Goal: Transaction & Acquisition: Purchase product/service

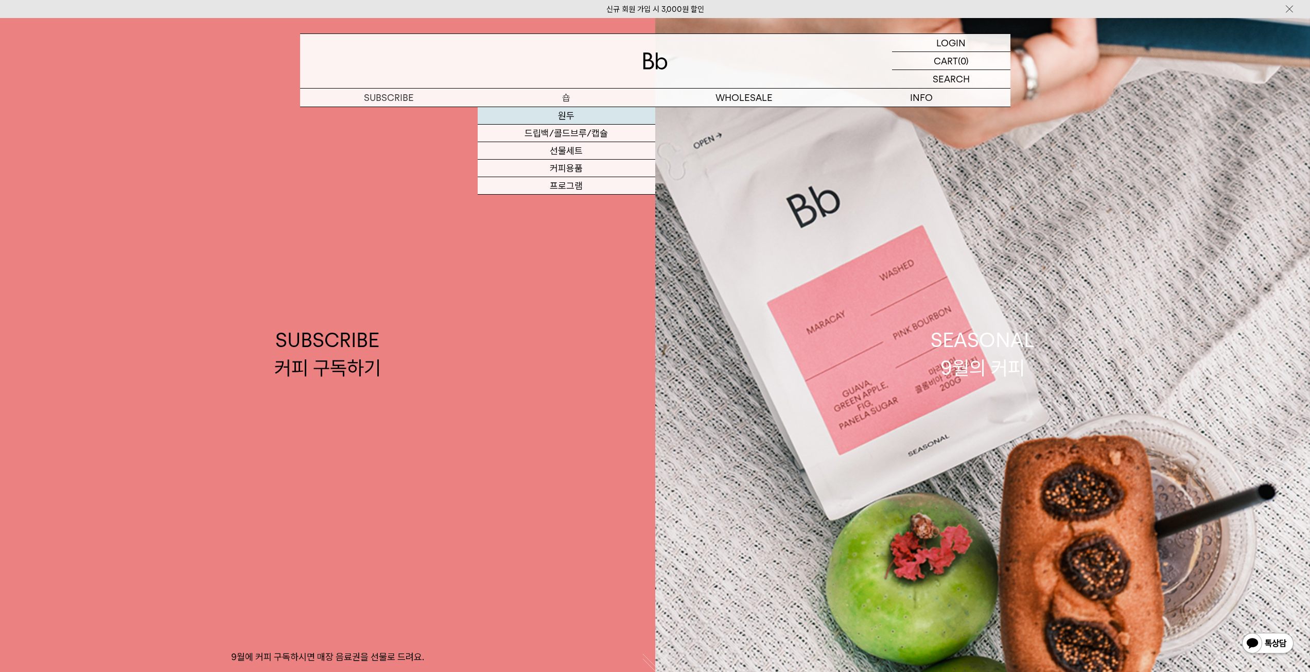
click at [565, 116] on link "원두" at bounding box center [567, 116] width 178 height 18
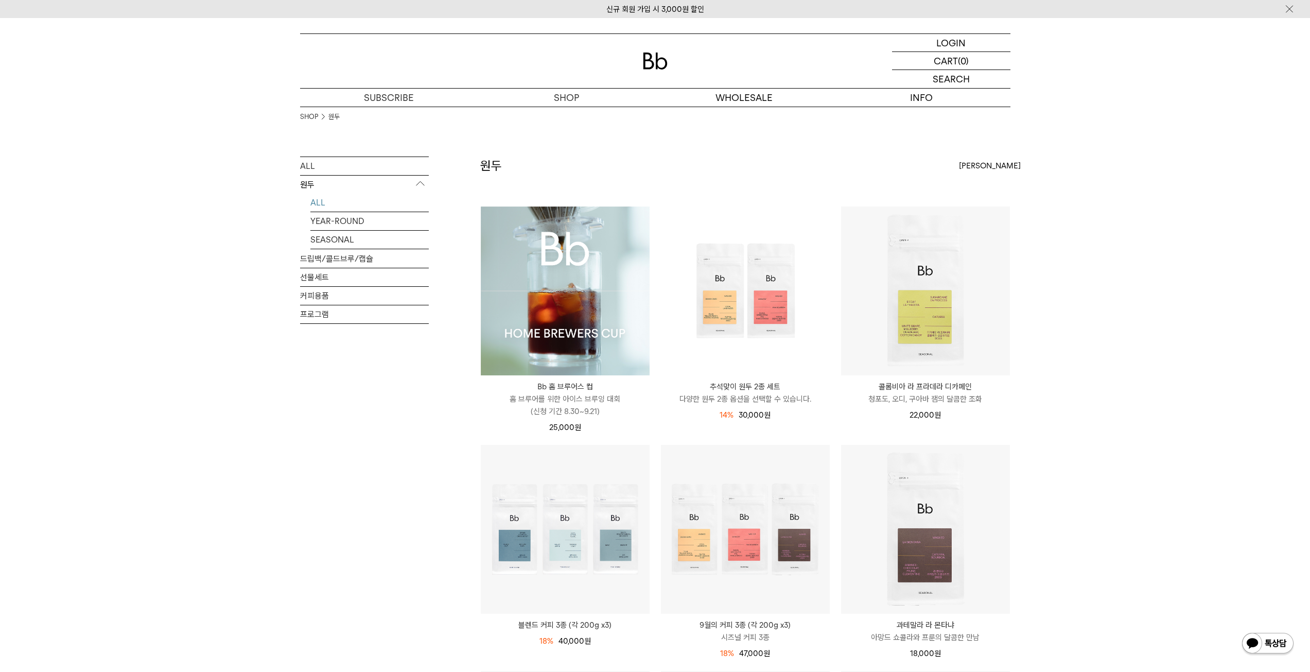
click at [559, 274] on img at bounding box center [565, 290] width 169 height 169
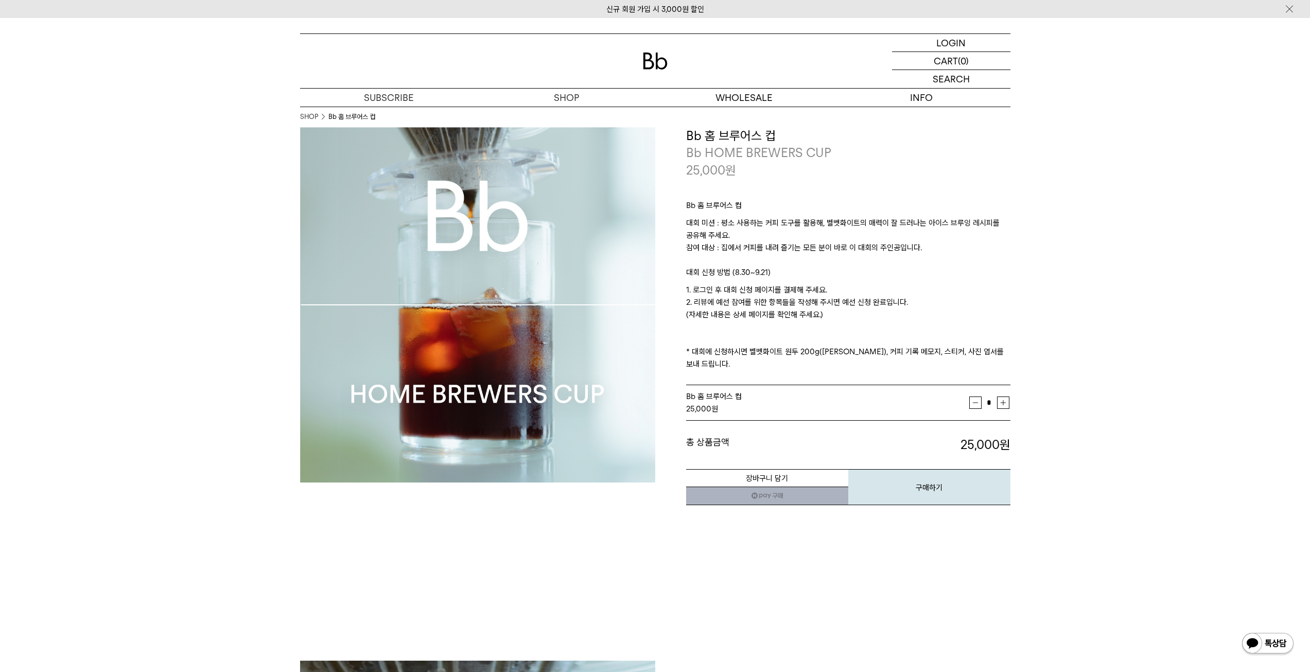
drag, startPoint x: 1316, startPoint y: 21, endPoint x: 969, endPoint y: 396, distance: 511.2
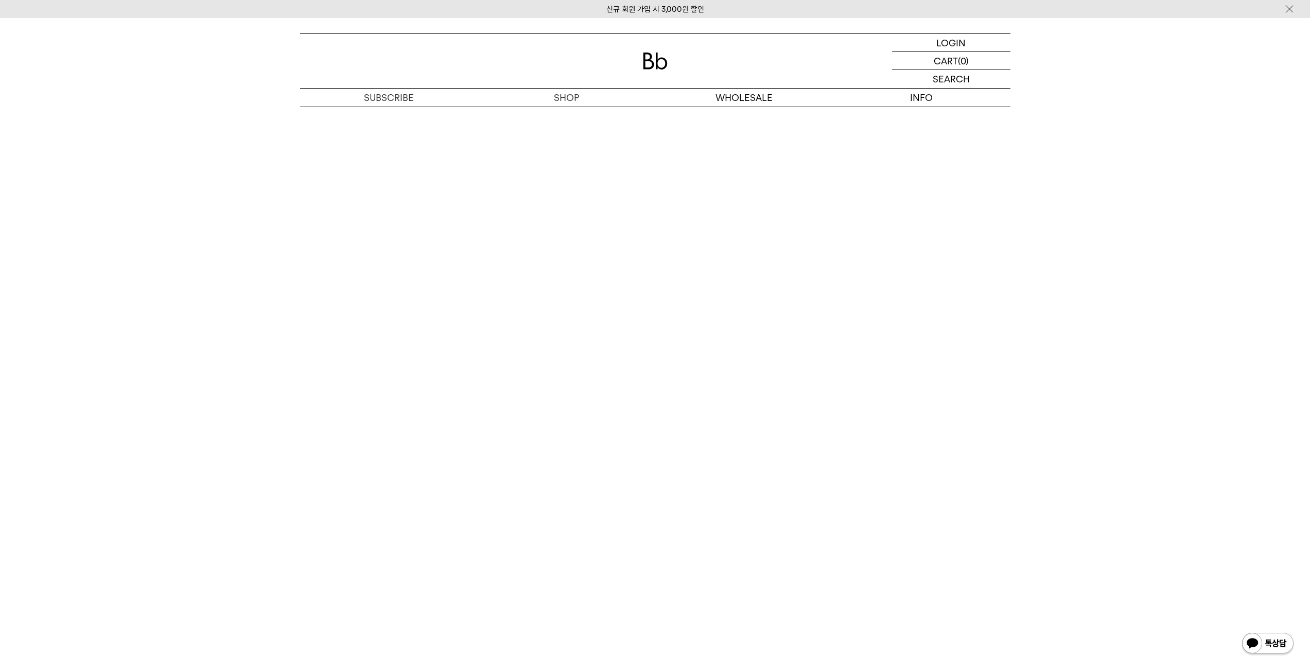
scroll to position [5955, 0]
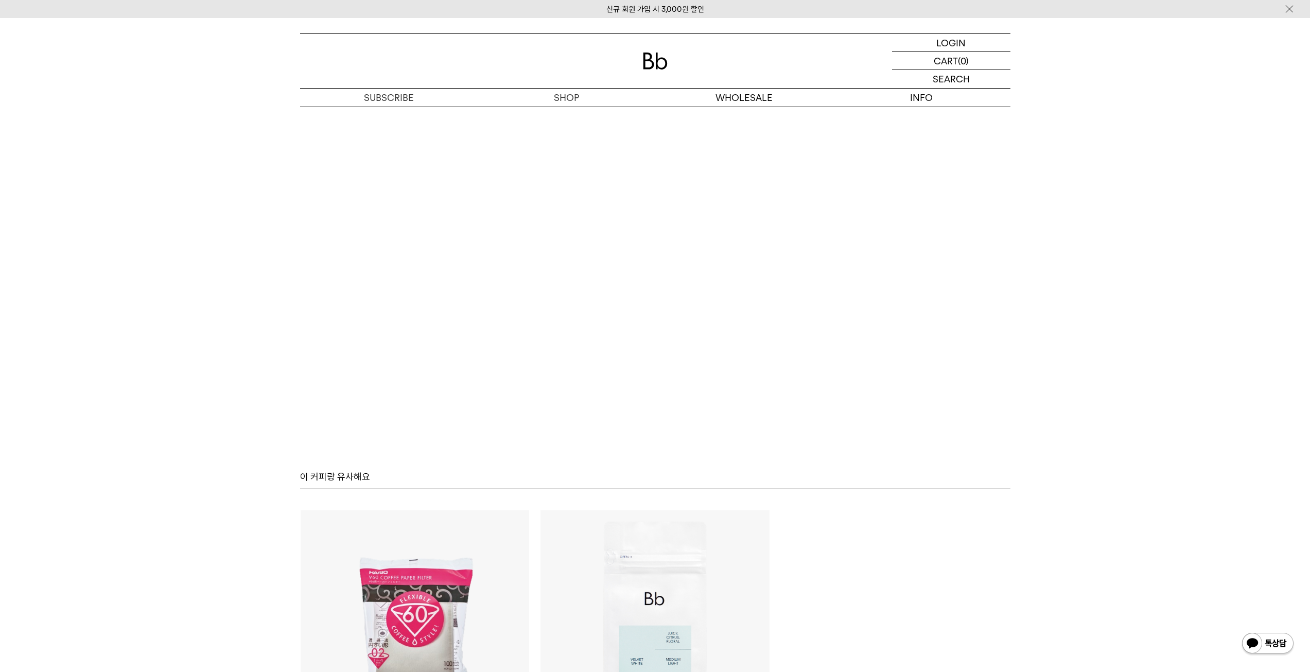
scroll to position [6573, 0]
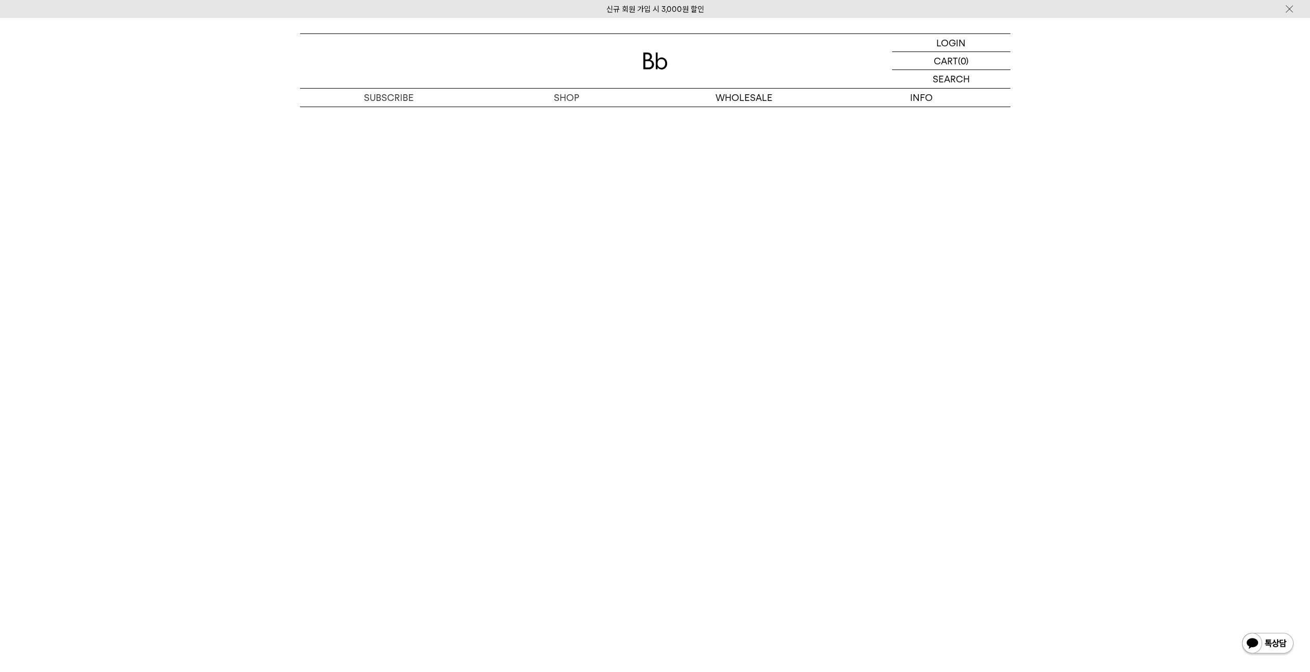
scroll to position [6032, 0]
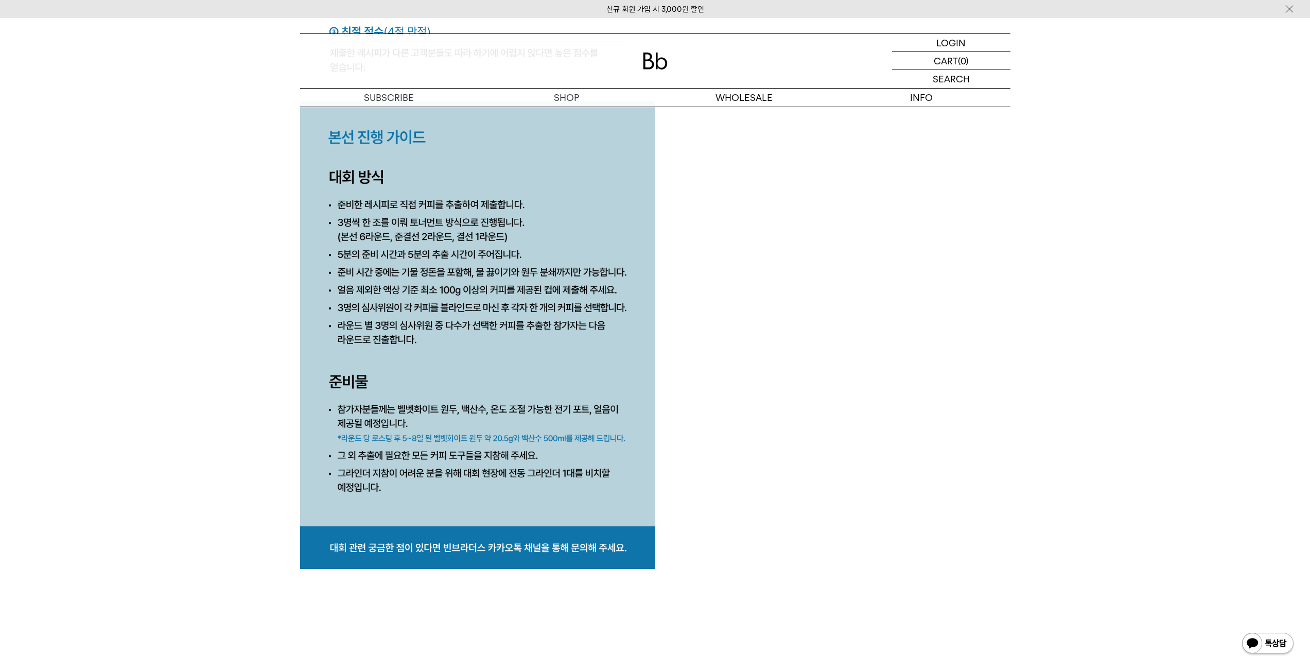
scroll to position [4950, 0]
